Goal: Task Accomplishment & Management: Use online tool/utility

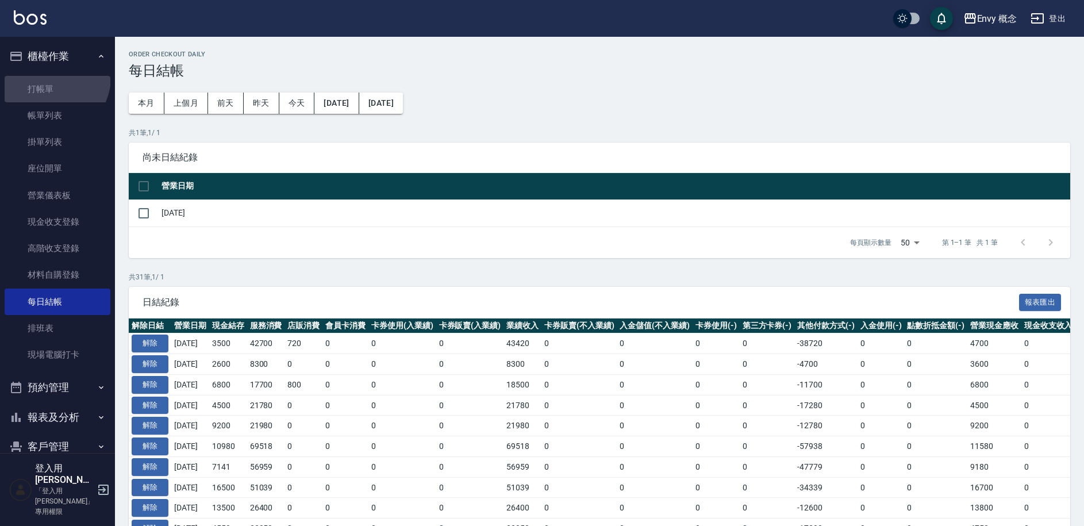
click at [49, 77] on link "打帳單" at bounding box center [58, 89] width 106 height 26
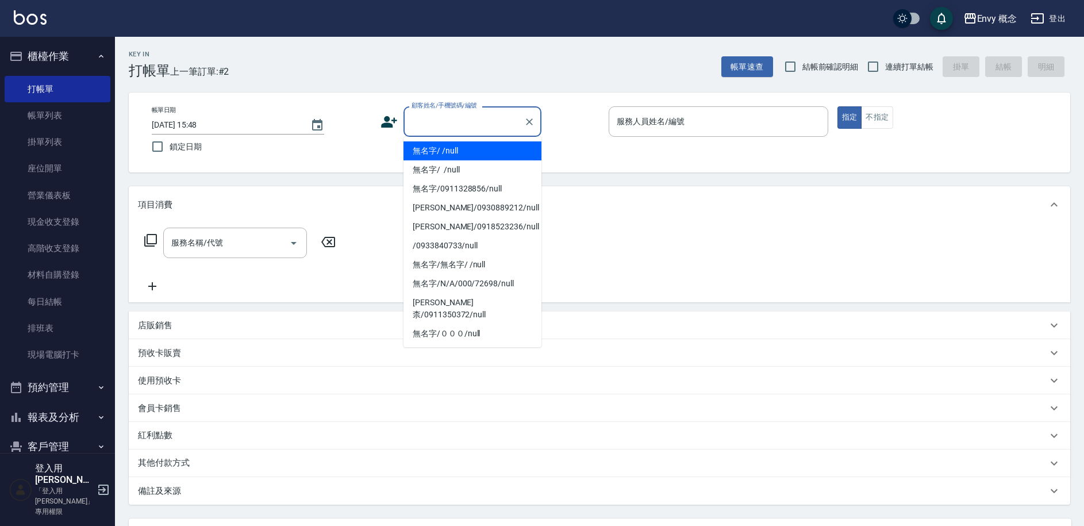
click at [416, 124] on input "顧客姓名/手機號碼/編號" at bounding box center [464, 122] width 110 height 20
click at [440, 156] on ul "無名字/ /null 無名字/ /null 無名字/0911328856/null Ken/0930889212/null 許馨方/0918523236/nu…" at bounding box center [473, 242] width 138 height 210
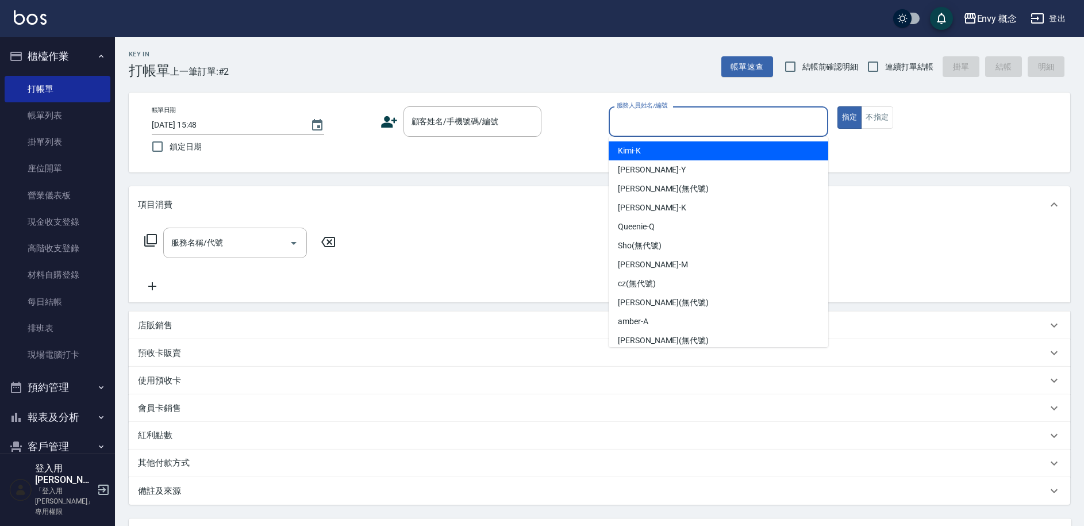
click at [635, 121] on input "服務人員姓名/編號" at bounding box center [718, 122] width 209 height 20
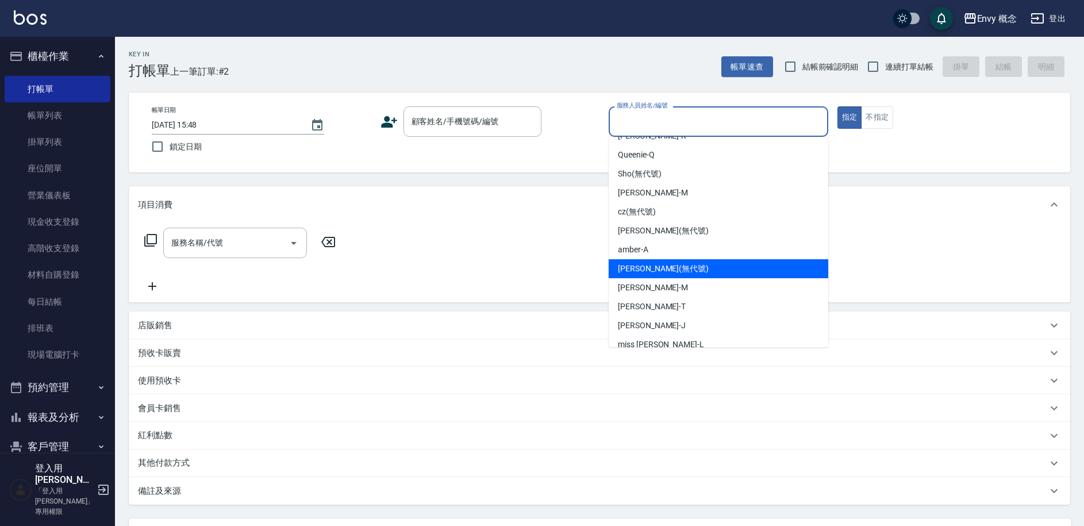
scroll to position [83, 0]
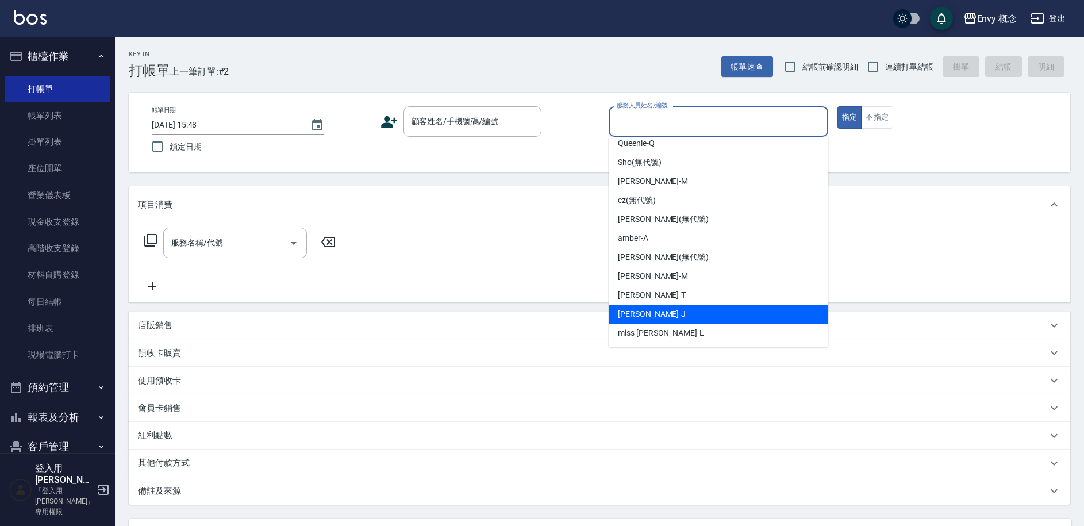
click at [673, 317] on div "Jessie -J" at bounding box center [719, 314] width 220 height 19
type input "Jessie-J"
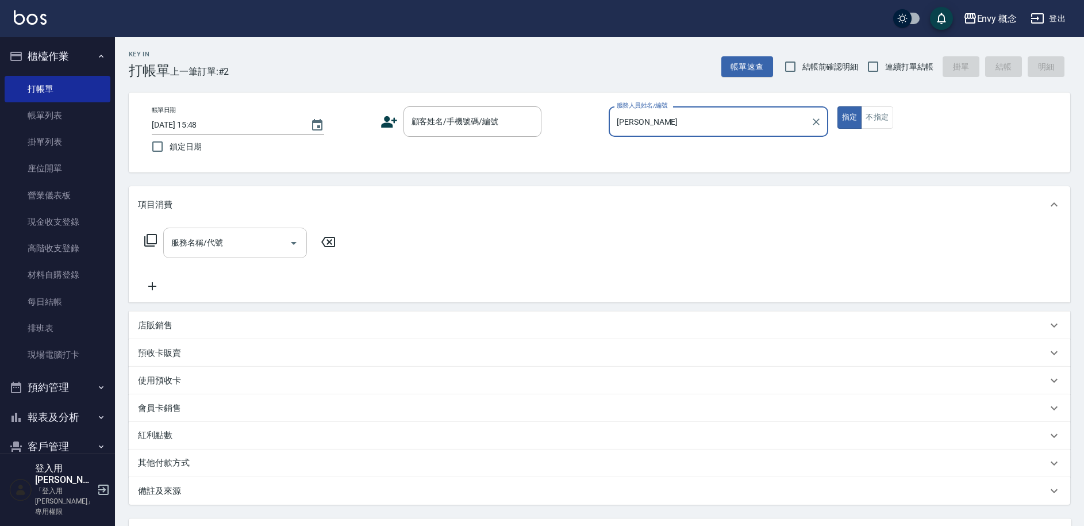
click at [234, 244] on input "服務名稱/代號" at bounding box center [226, 243] width 116 height 20
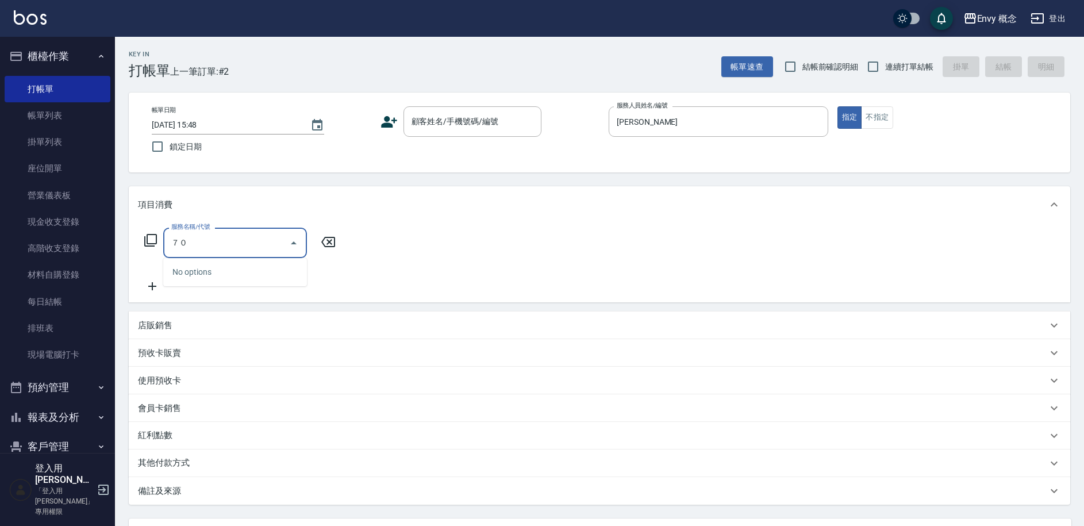
type input "７"
type input "701 染髮(701)"
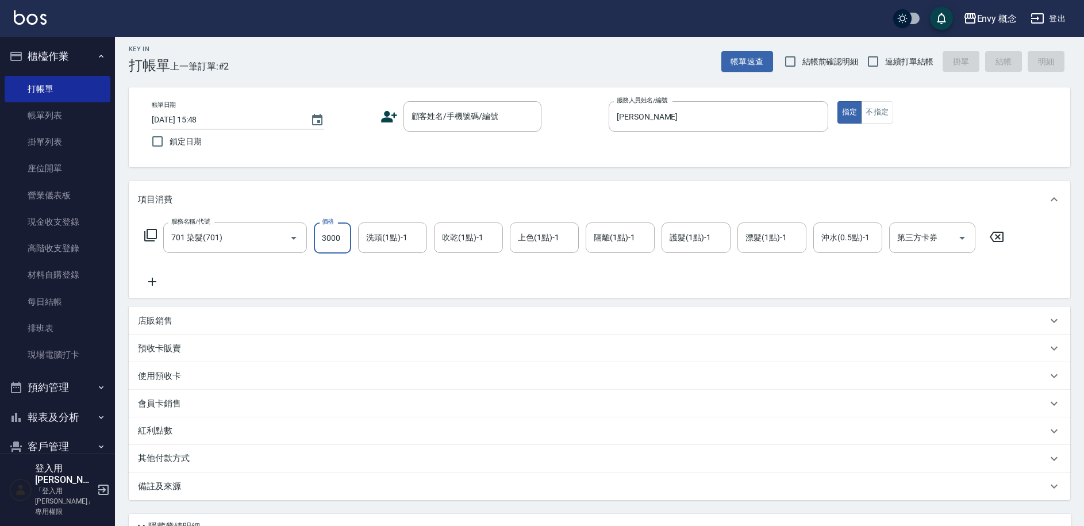
scroll to position [0, 0]
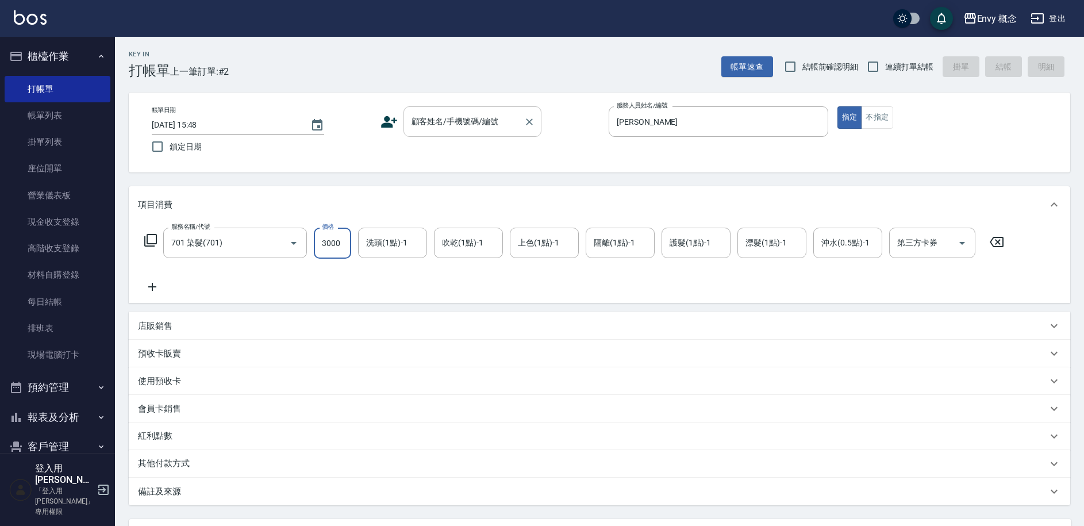
type input "3000"
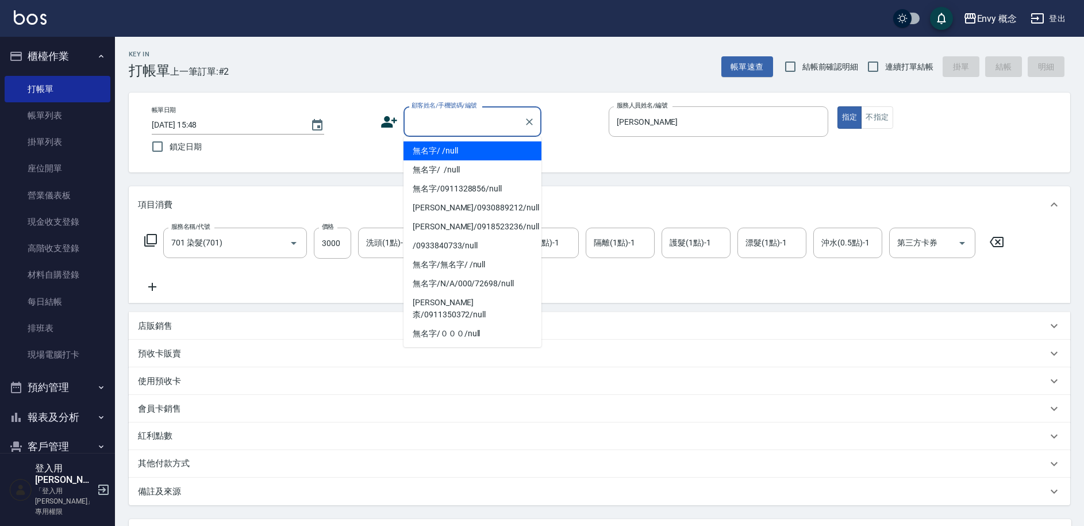
click at [451, 123] on input "顧客姓名/手機號碼/編號" at bounding box center [464, 122] width 110 height 20
click at [458, 152] on li "無名字/ /null" at bounding box center [473, 150] width 138 height 19
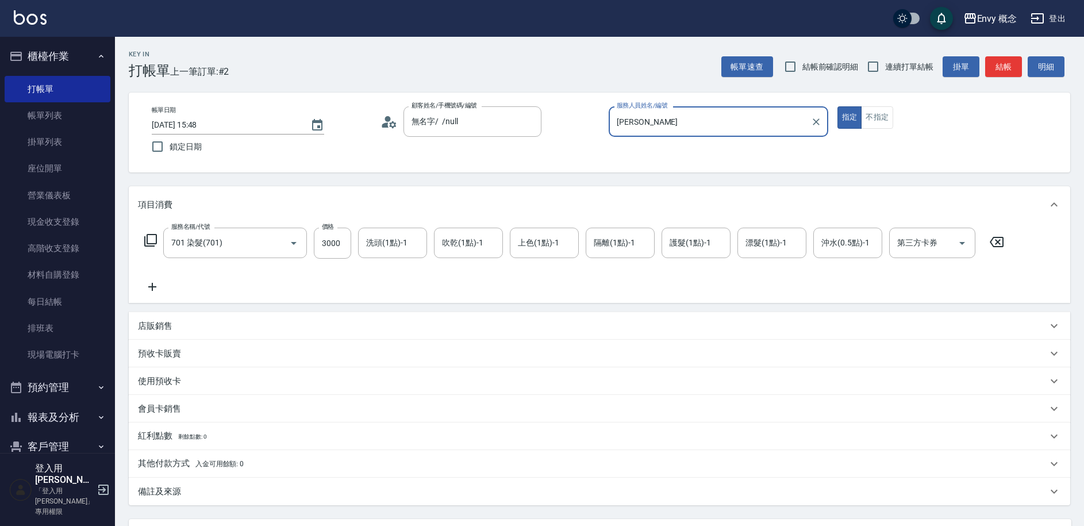
type input "無名字/ /null"
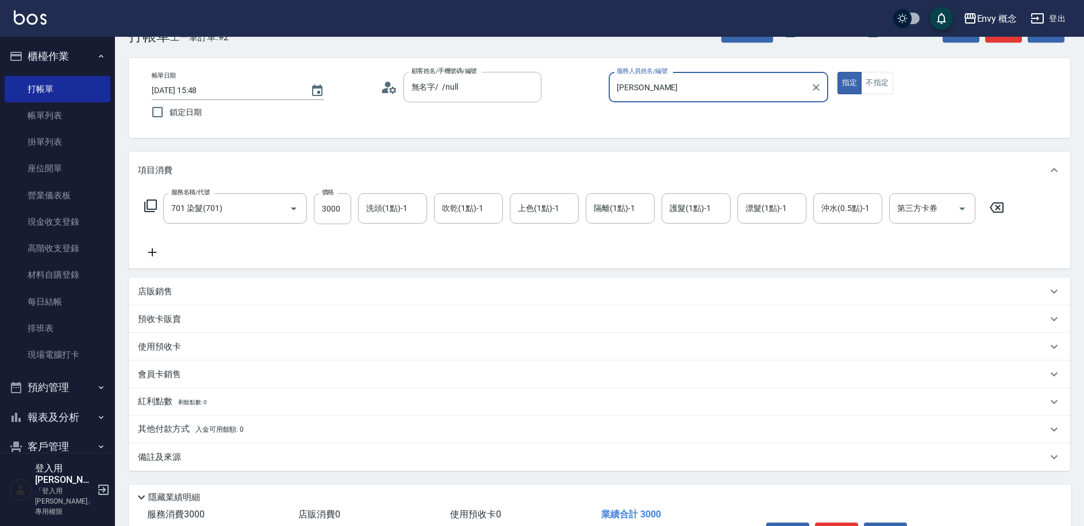
scroll to position [109, 0]
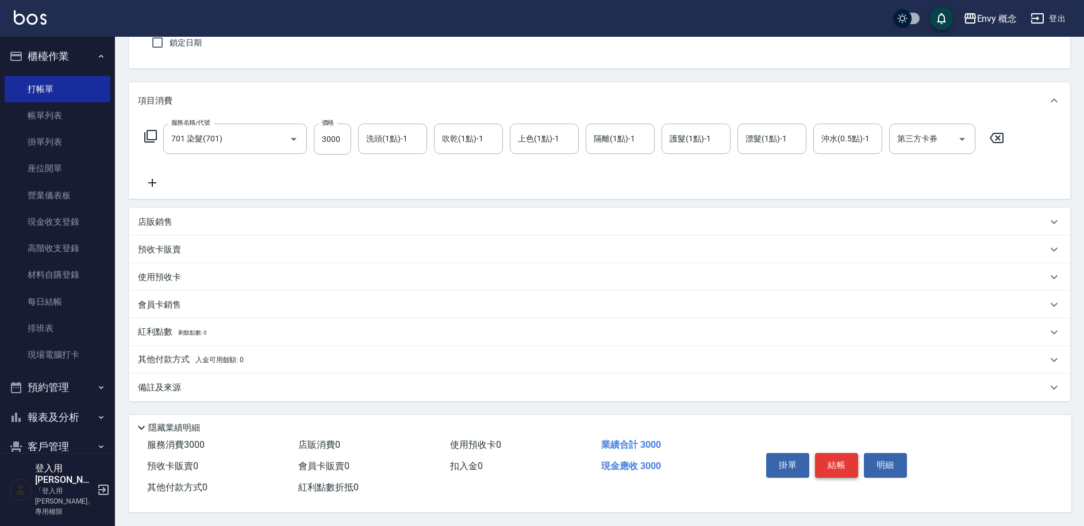
click at [832, 453] on button "結帳" at bounding box center [836, 465] width 43 height 24
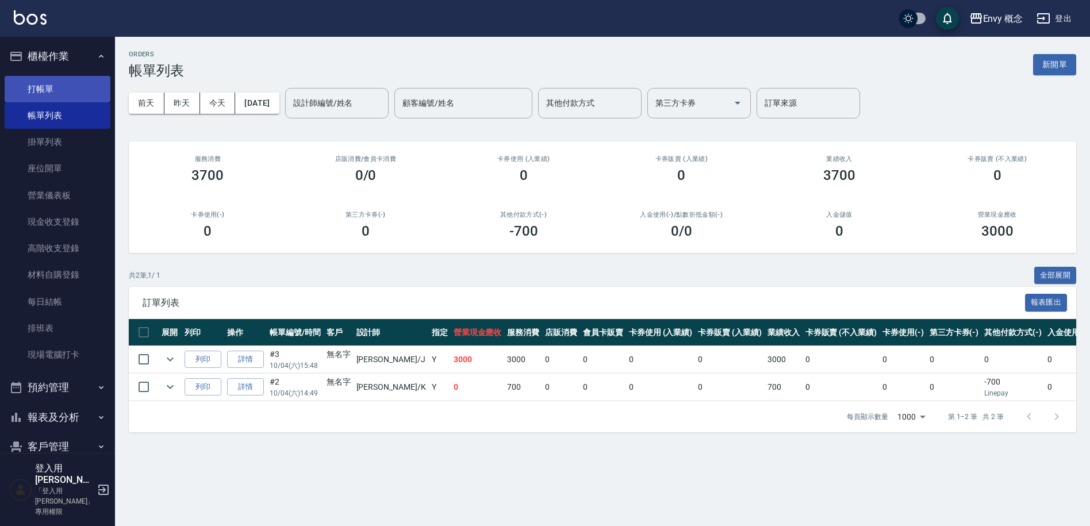
click at [87, 87] on link "打帳單" at bounding box center [58, 89] width 106 height 26
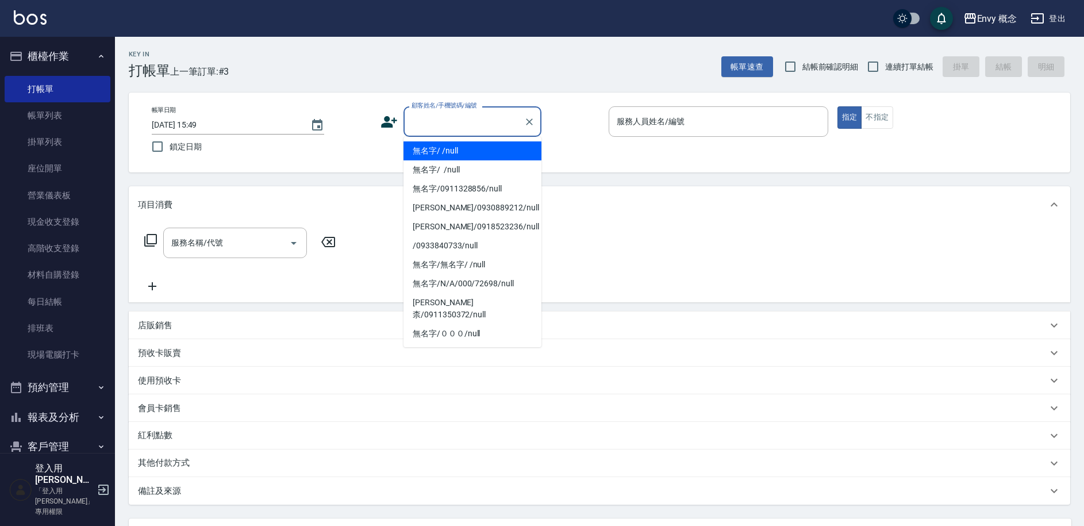
click at [423, 118] on input "顧客姓名/手機號碼/編號" at bounding box center [464, 122] width 110 height 20
click at [439, 143] on li "無名字/ /null" at bounding box center [473, 150] width 138 height 19
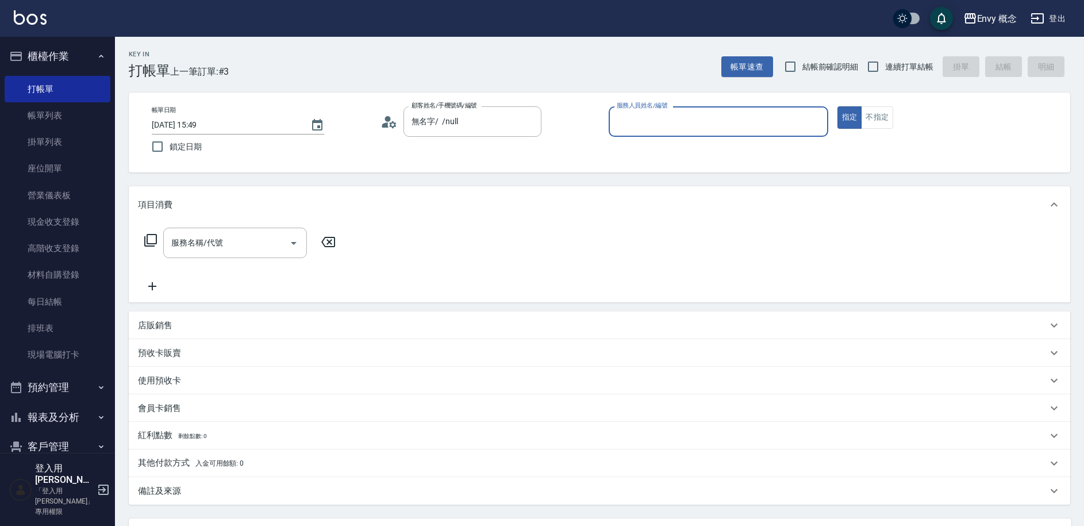
type input "無名字/ /null"
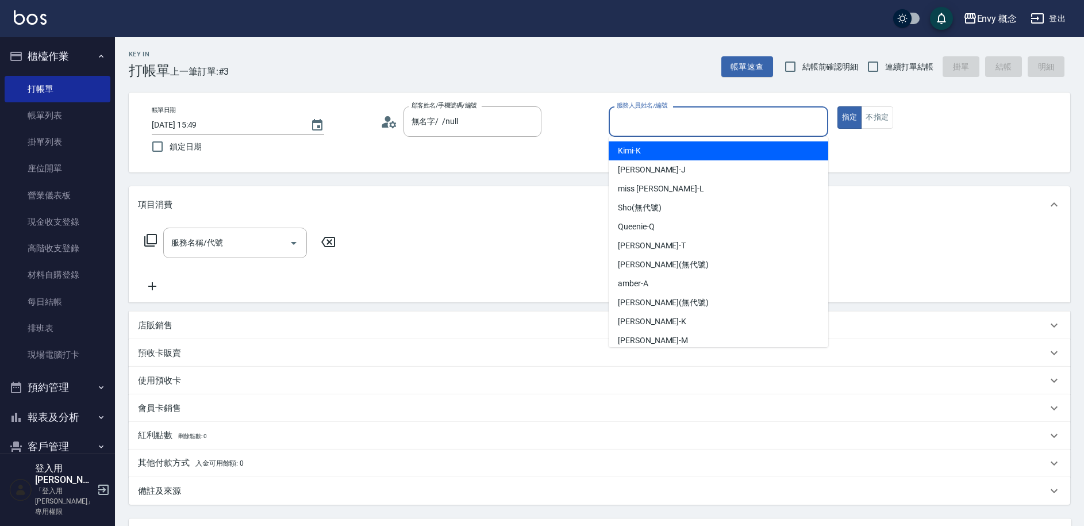
click at [643, 125] on input "服務人員姓名/編號" at bounding box center [718, 122] width 209 height 20
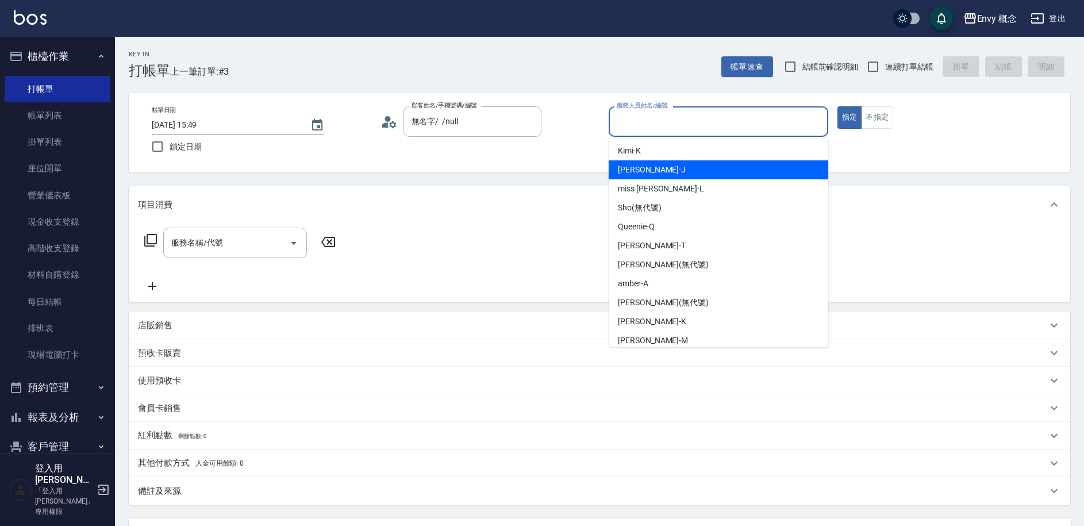
click at [643, 173] on span "Jessie -J" at bounding box center [652, 170] width 68 height 12
type input "Jessie-J"
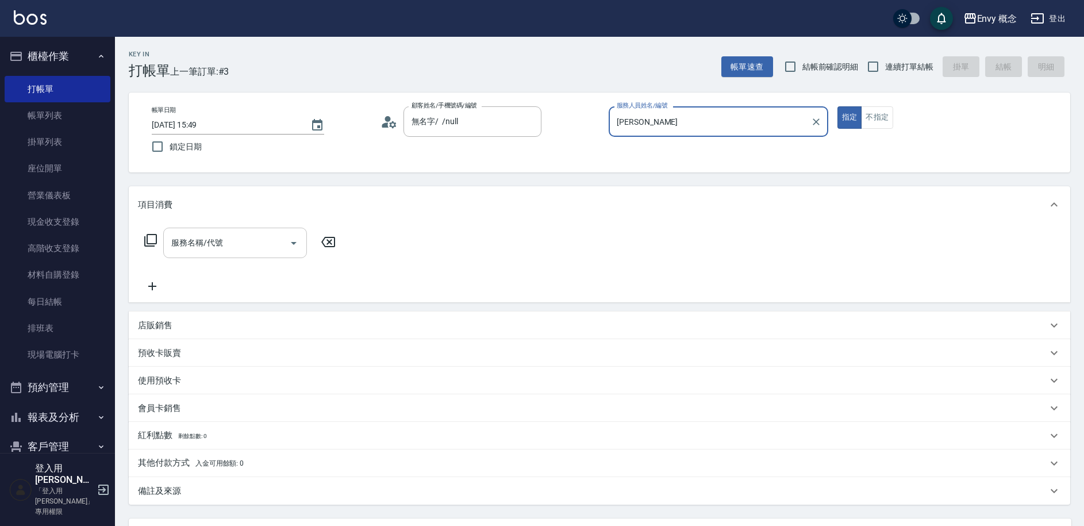
click at [213, 229] on div "服務名稱/代號" at bounding box center [235, 243] width 144 height 30
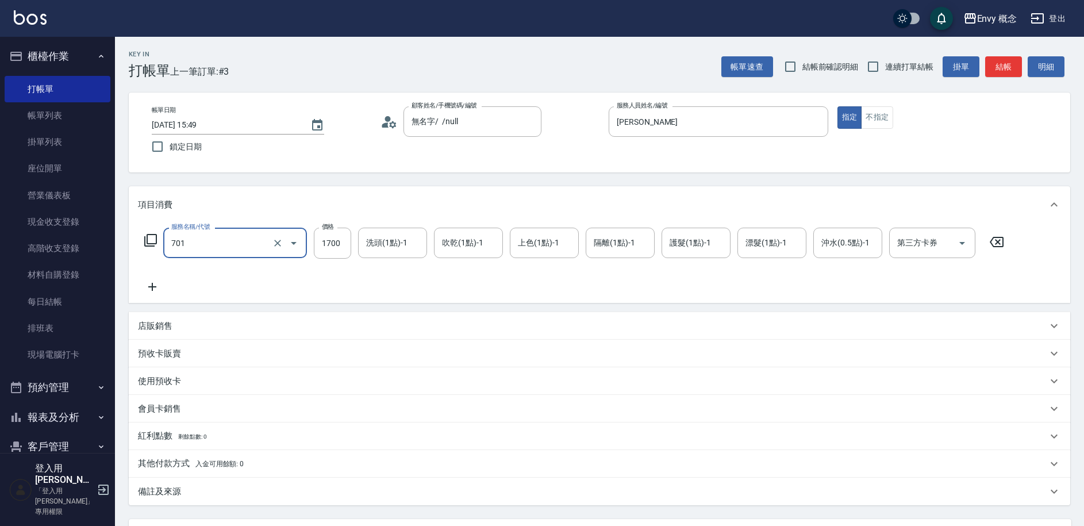
type input "701 染髮(701)"
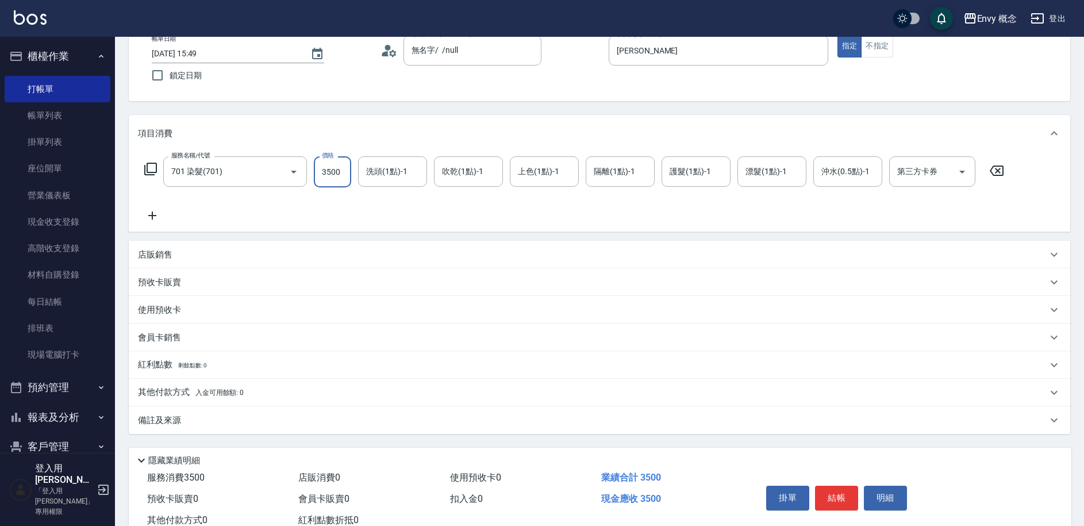
scroll to position [109, 0]
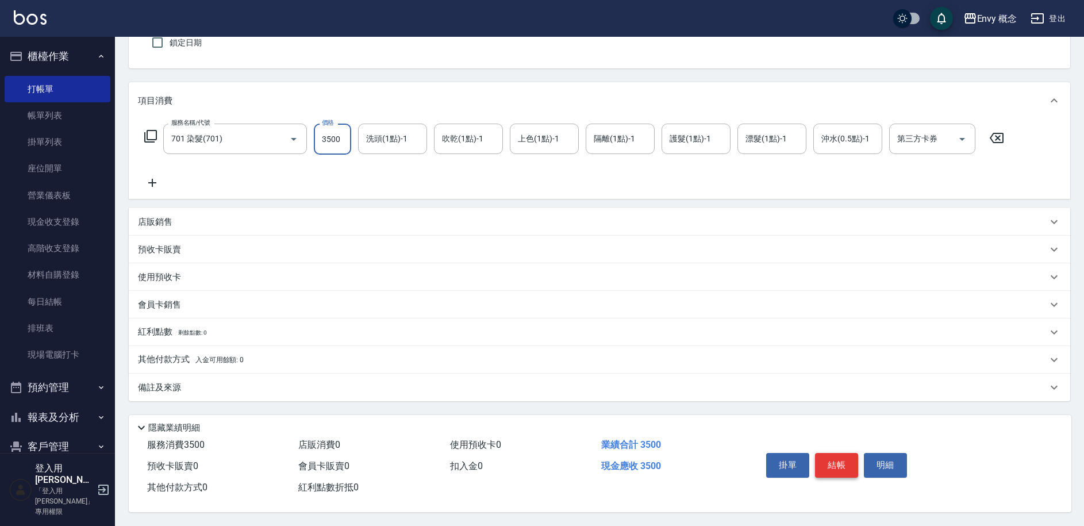
type input "3500"
click at [825, 466] on button "結帳" at bounding box center [836, 465] width 43 height 24
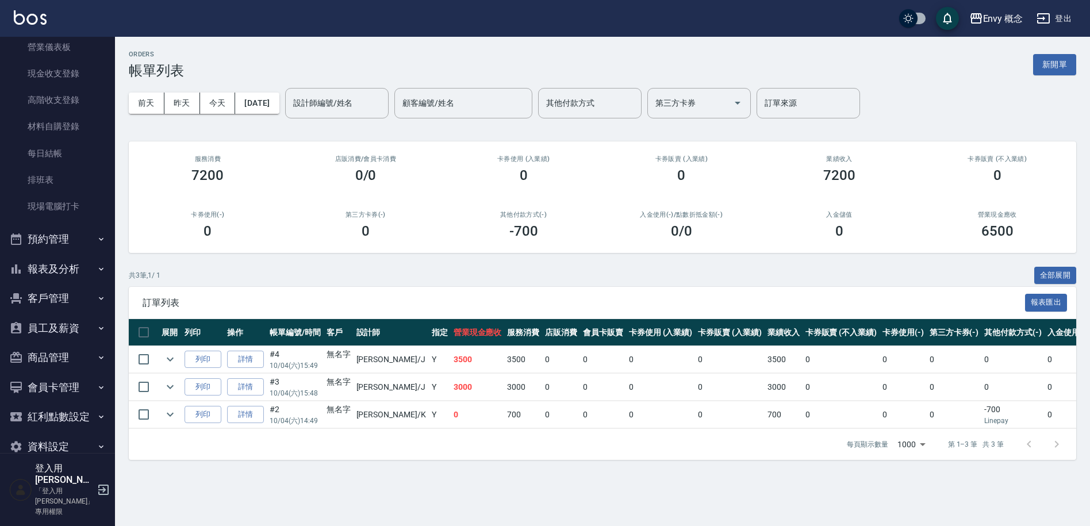
click at [79, 273] on button "報表及分析" at bounding box center [58, 269] width 106 height 30
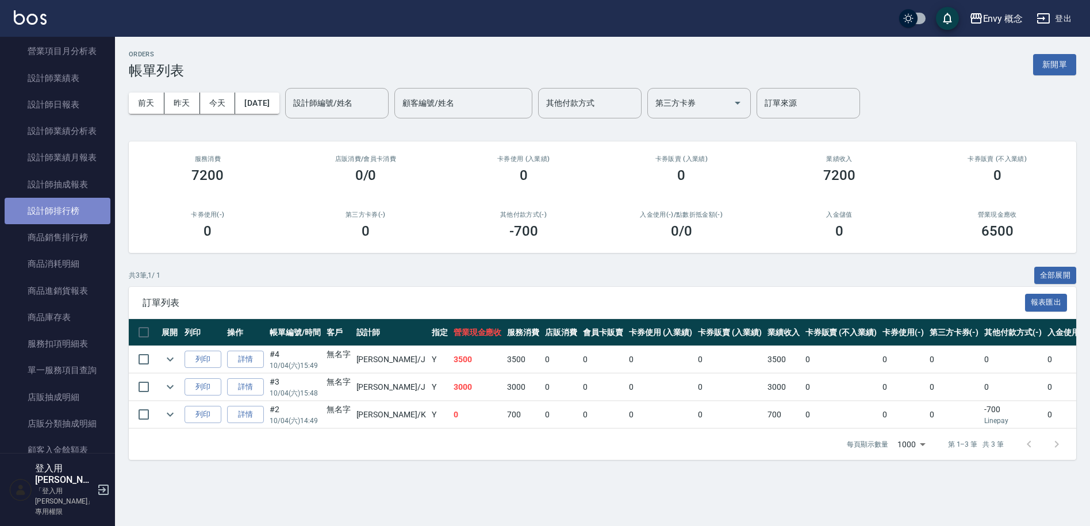
click at [59, 202] on link "設計師排行榜" at bounding box center [58, 211] width 106 height 26
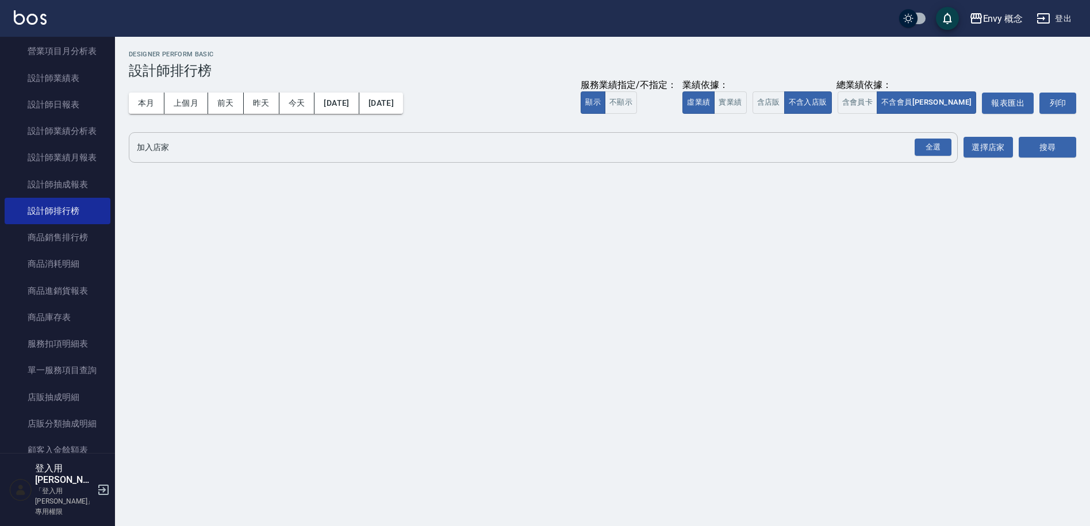
click at [186, 147] on input "加入店家" at bounding box center [534, 147] width 801 height 20
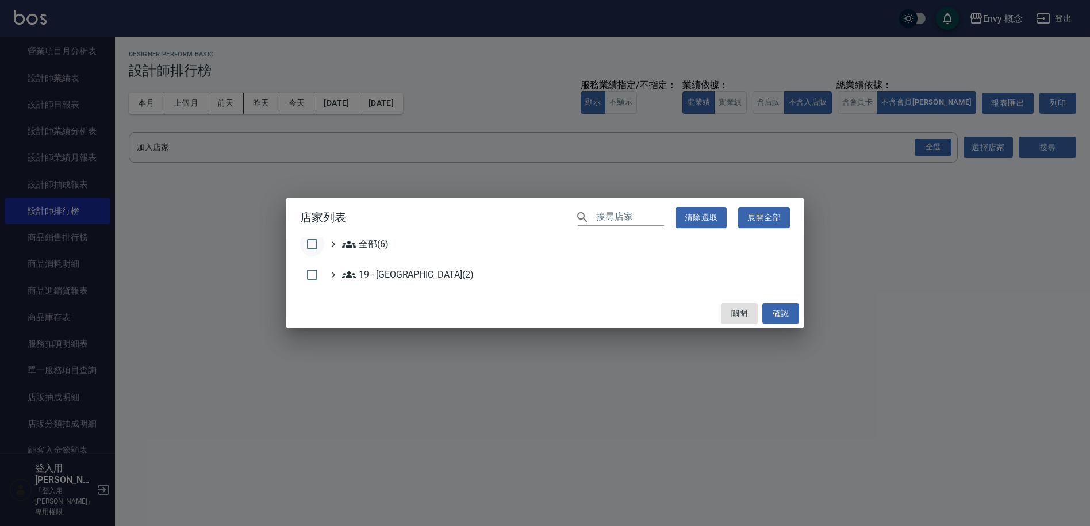
click at [304, 242] on input "checkbox" at bounding box center [312, 244] width 24 height 24
checkbox input "true"
click at [749, 309] on button "關閉" at bounding box center [739, 313] width 37 height 21
checkbox input "false"
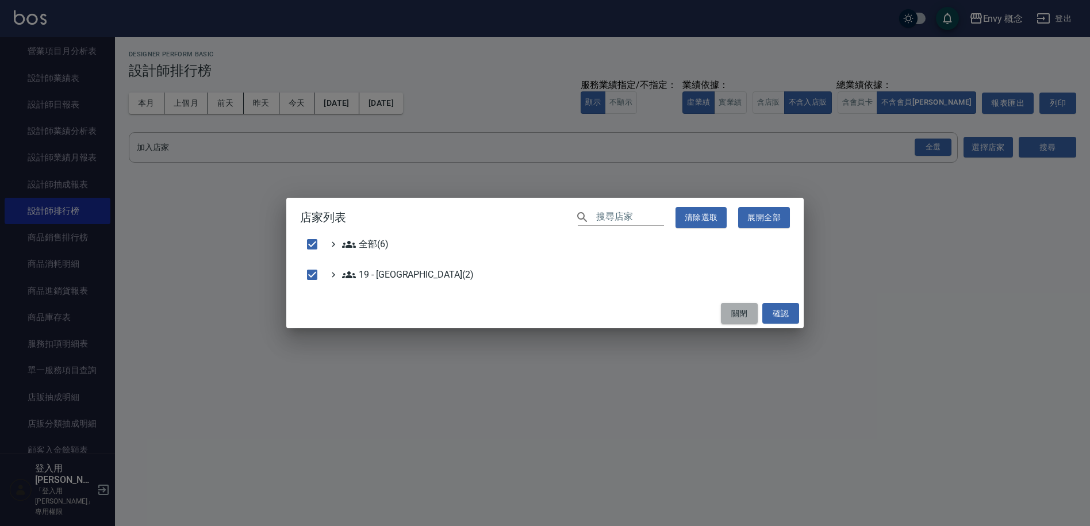
checkbox input "false"
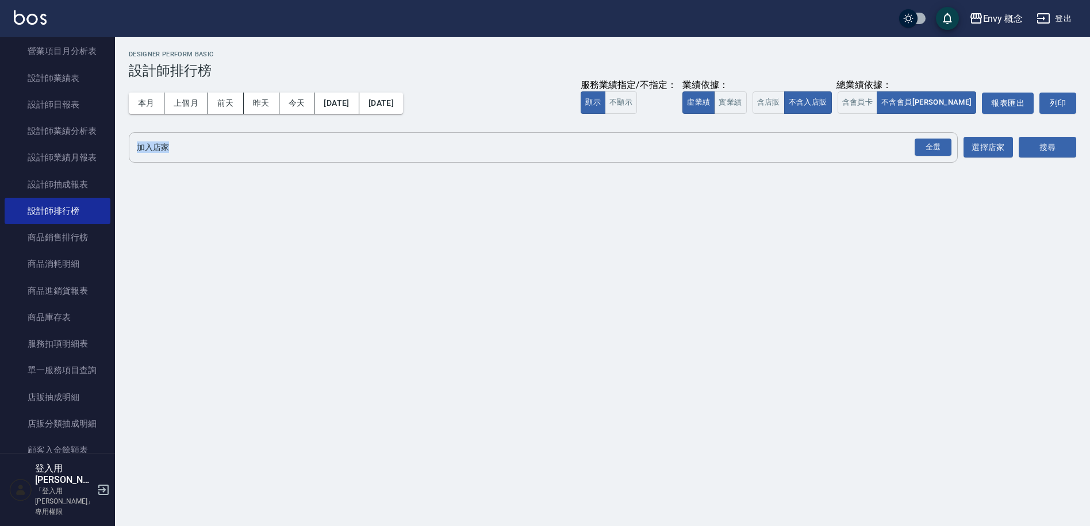
click at [264, 133] on div "Envy 概念 2025-10-01 - 2025-10-04 設計師排行榜 列印時間： 2025-10-04-15:51 Designer Perform …" at bounding box center [602, 109] width 975 height 144
click at [260, 151] on input "加入店家" at bounding box center [534, 147] width 801 height 20
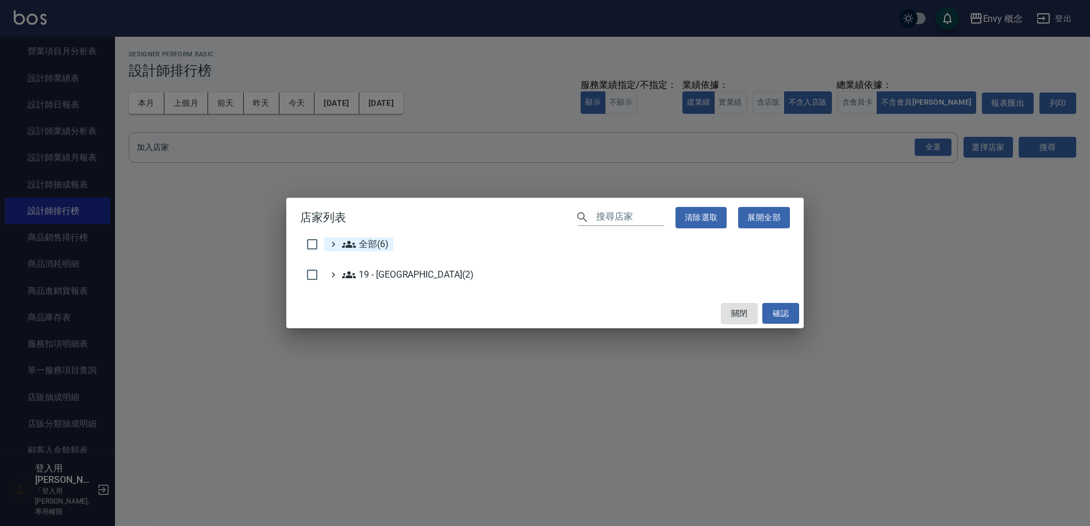
click at [326, 237] on div "全部(6)" at bounding box center [358, 244] width 69 height 14
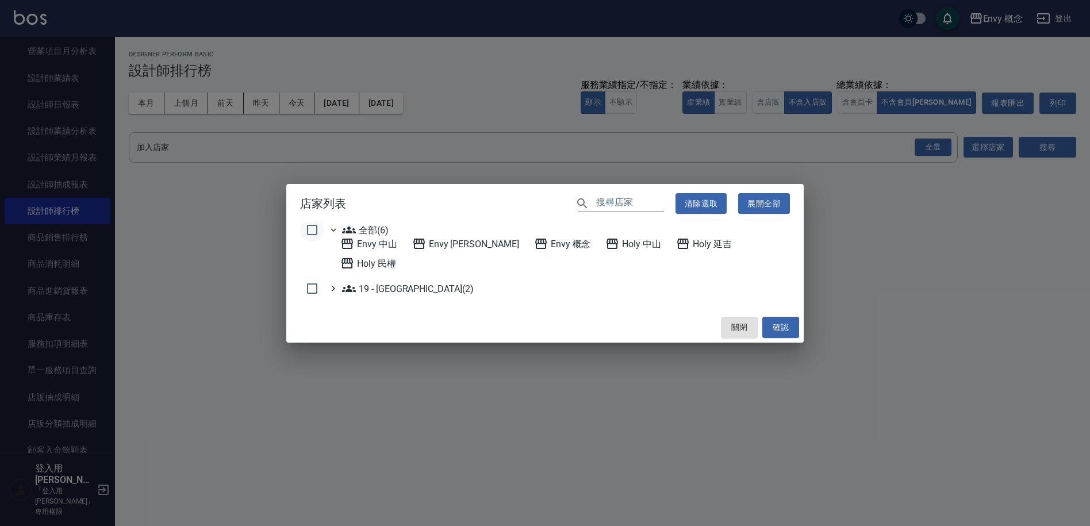
click at [319, 242] on input "checkbox" at bounding box center [312, 230] width 24 height 24
checkbox input "true"
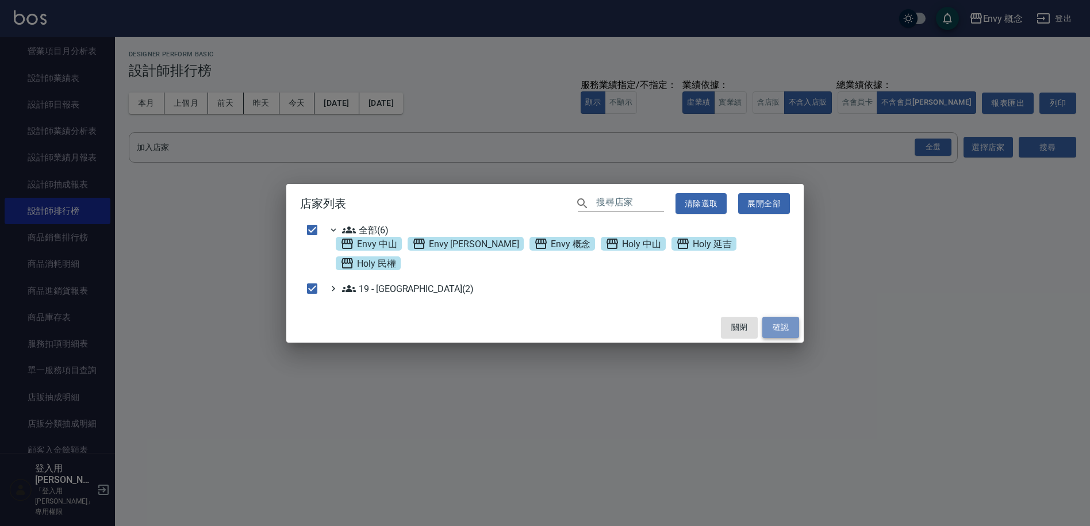
click at [791, 324] on button "確認" at bounding box center [780, 327] width 37 height 21
checkbox input "false"
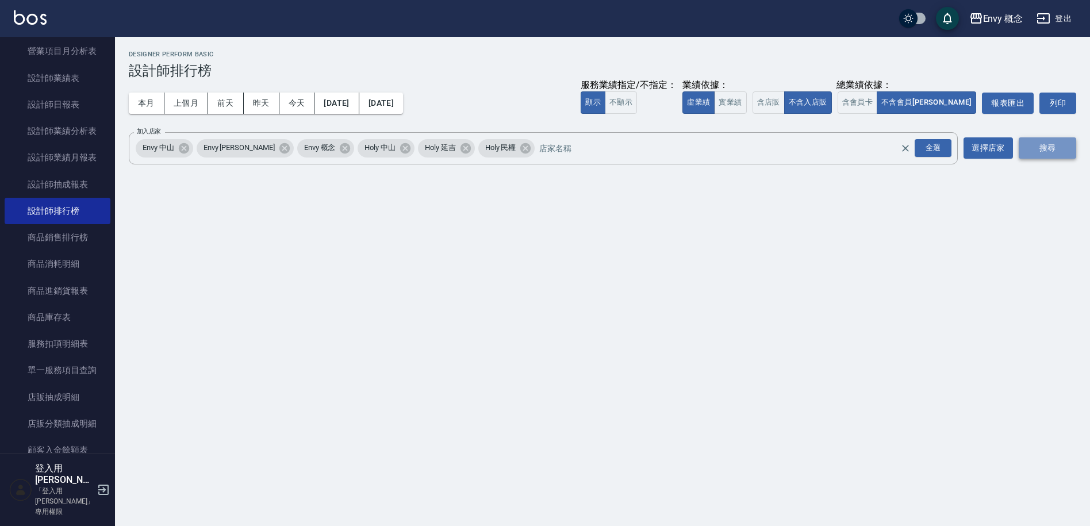
click at [1057, 149] on button "搜尋" at bounding box center [1047, 147] width 57 height 21
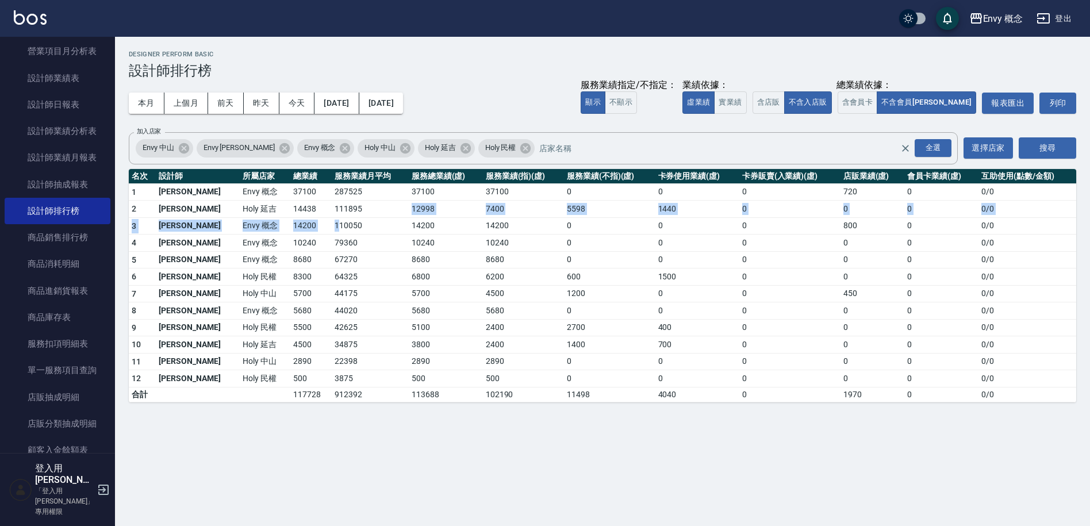
drag, startPoint x: 300, startPoint y: 228, endPoint x: 402, endPoint y: 195, distance: 106.9
click at [383, 201] on tbody "1 王文嘉 Envy 概念 37100 287525 37100 37100 0 0 0 720 0 0 / 0 2 陳旻 Holy 延吉 14438 111…" at bounding box center [603, 292] width 948 height 218
click at [409, 195] on td "37100" at bounding box center [446, 191] width 74 height 17
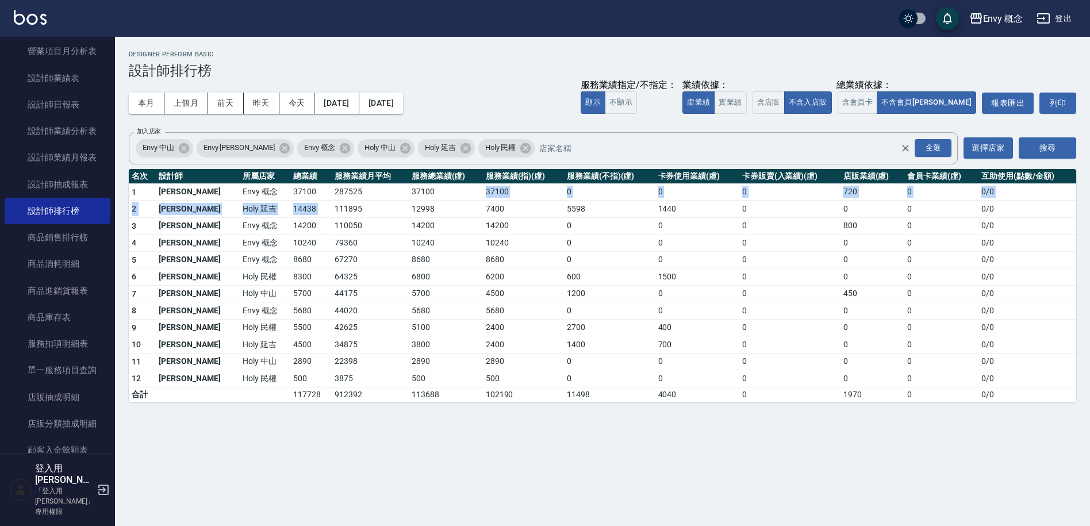
drag, startPoint x: 402, startPoint y: 195, endPoint x: 286, endPoint y: 204, distance: 116.5
click at [286, 204] on tbody "1 王文嘉 Envy 概念 37100 287525 37100 37100 0 0 0 720 0 0 / 0 2 陳旻 Holy 延吉 14438 111…" at bounding box center [603, 292] width 948 height 218
click at [290, 205] on td "14438" at bounding box center [310, 209] width 41 height 17
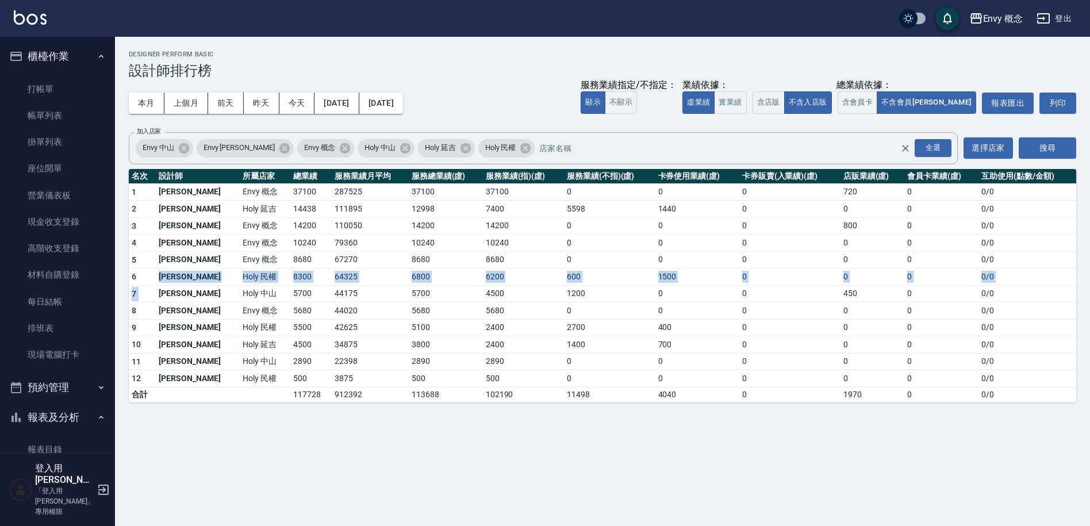
drag, startPoint x: 159, startPoint y: 275, endPoint x: 189, endPoint y: 288, distance: 33.2
click at [188, 288] on tbody "1 王文嘉 Envy 概念 37100 287525 37100 37100 0 0 0 720 0 0 / 0 2 陳旻 Holy 延吉 14438 111…" at bounding box center [603, 292] width 948 height 218
click at [190, 288] on td "許家甄" at bounding box center [198, 293] width 84 height 17
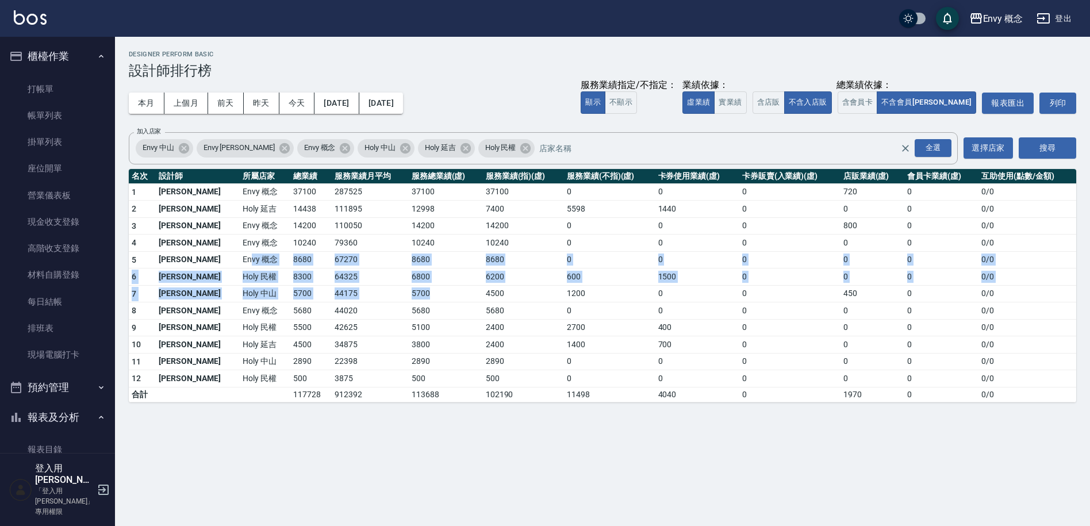
drag, startPoint x: 218, startPoint y: 265, endPoint x: 394, endPoint y: 294, distance: 178.9
click at [394, 294] on tbody "1 王文嘉 Envy 概念 37100 287525 37100 37100 0 0 0 720 0 0 / 0 2 陳旻 Holy 延吉 14438 111…" at bounding box center [603, 292] width 948 height 218
click at [409, 294] on td "5700" at bounding box center [446, 293] width 74 height 17
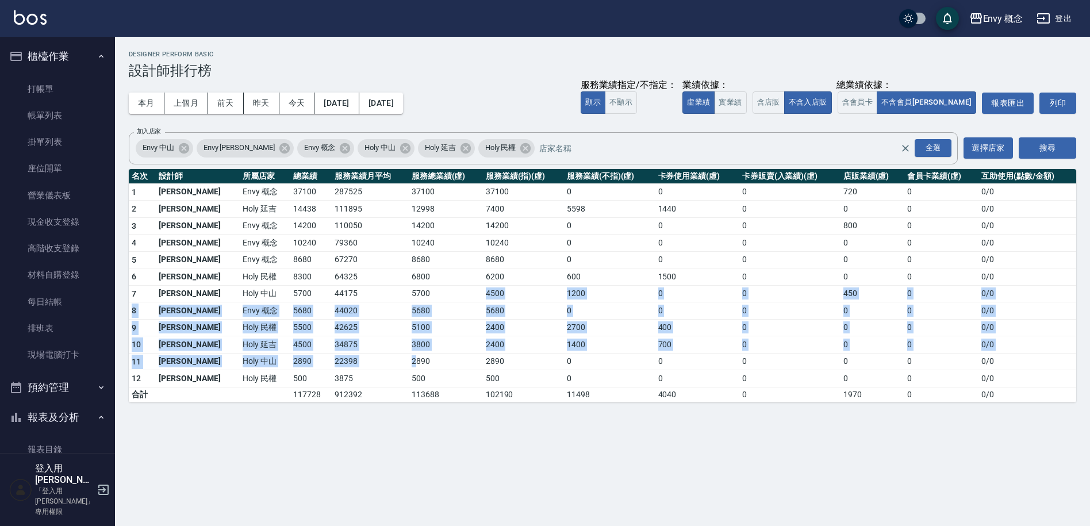
drag, startPoint x: 385, startPoint y: 335, endPoint x: 380, endPoint y: 360, distance: 26.3
click at [380, 360] on tbody "1 王文嘉 Envy 概念 37100 287525 37100 37100 0 0 0 720 0 0 / 0 2 陳旻 Holy 延吉 14438 111…" at bounding box center [603, 292] width 948 height 218
click at [409, 361] on td "2890" at bounding box center [446, 361] width 74 height 17
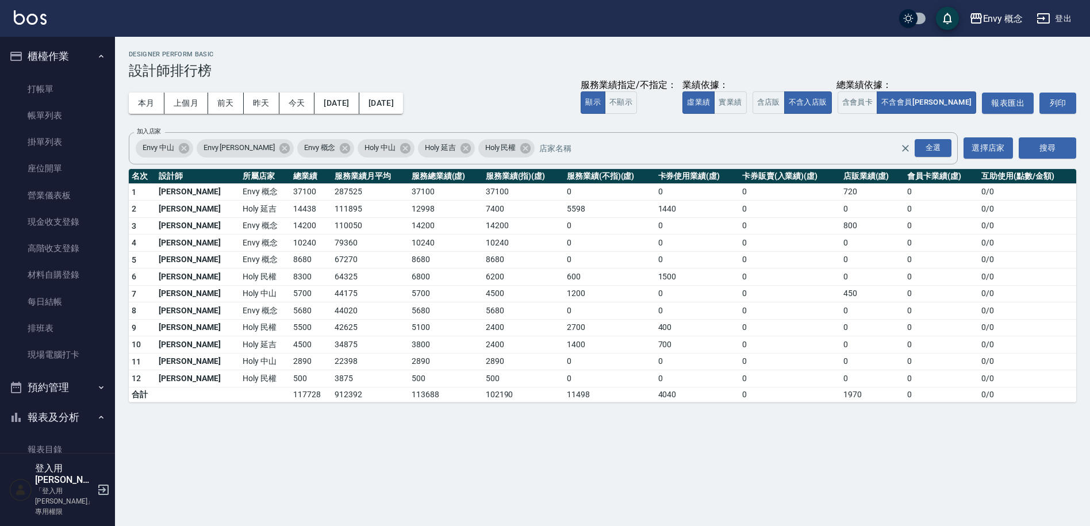
click at [70, 91] on link "打帳單" at bounding box center [58, 89] width 106 height 26
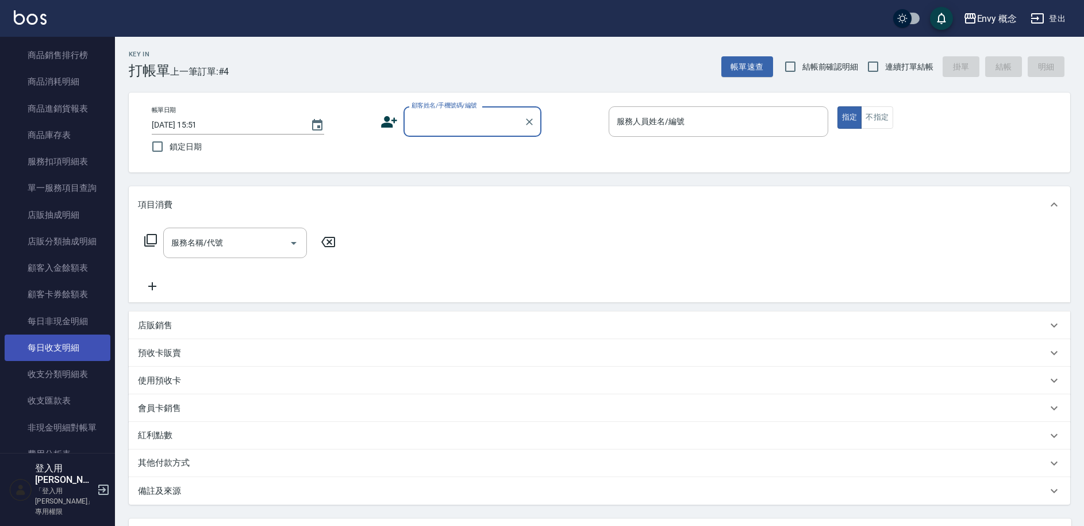
scroll to position [1132, 0]
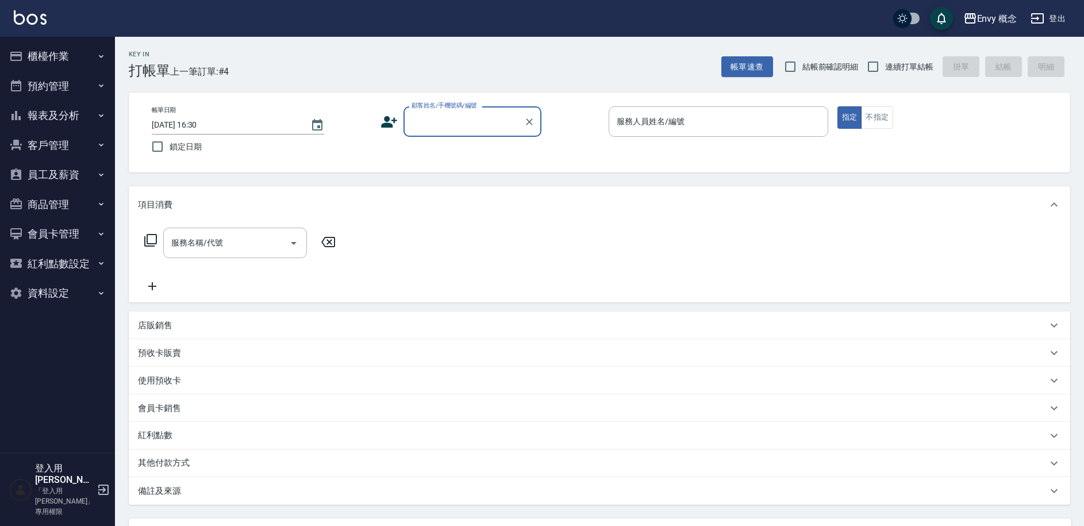
click at [80, 59] on button "櫃檯作業" at bounding box center [58, 56] width 106 height 30
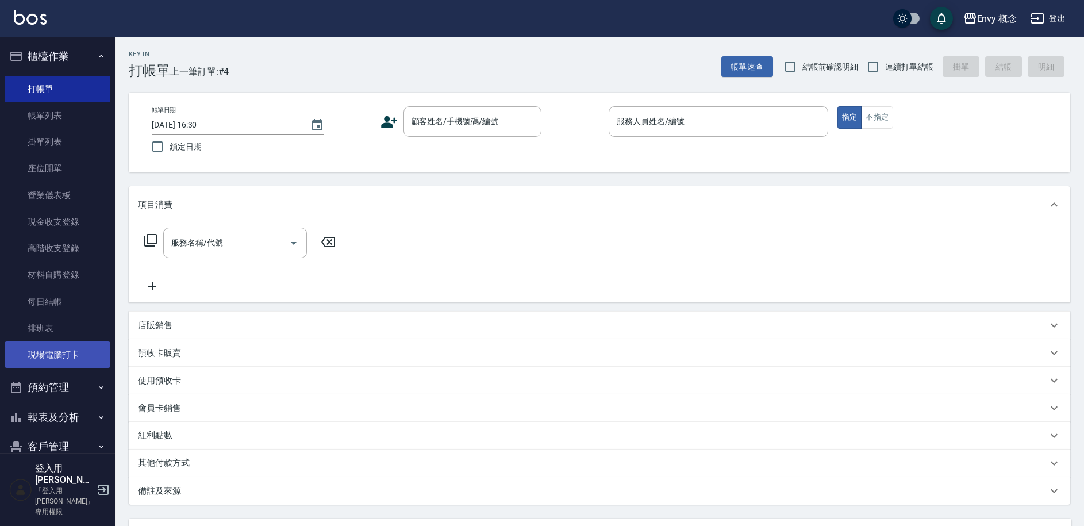
click at [68, 353] on link "現場電腦打卡" at bounding box center [58, 355] width 106 height 26
